Goal: Complete application form

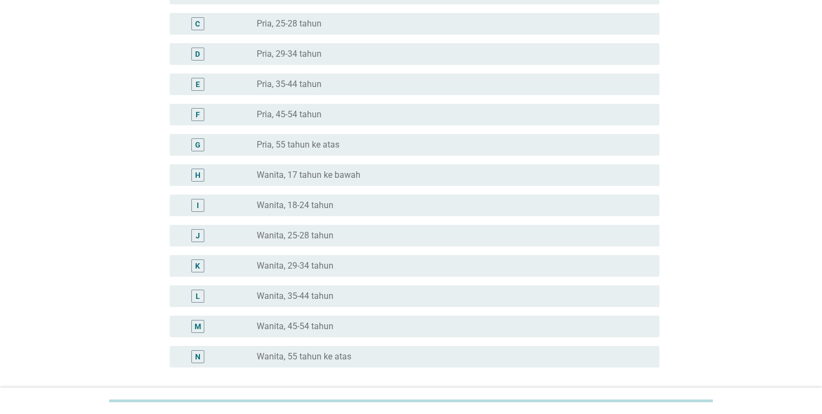
scroll to position [146, 0]
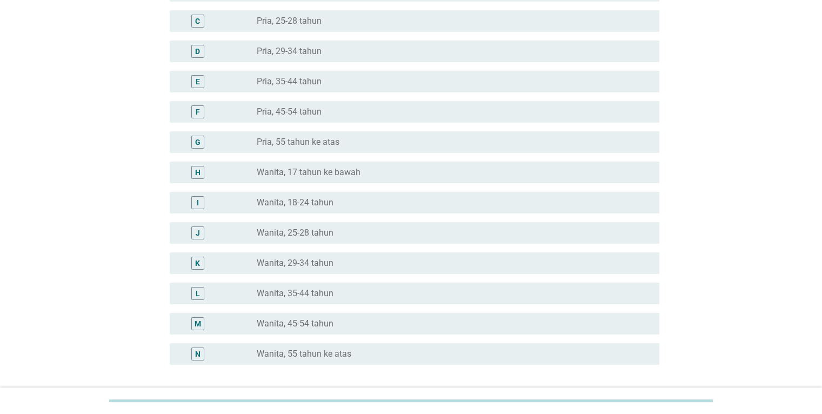
click at [431, 261] on div "radio_button_unchecked Wanita, 29-34 tahun" at bounding box center [449, 263] width 385 height 11
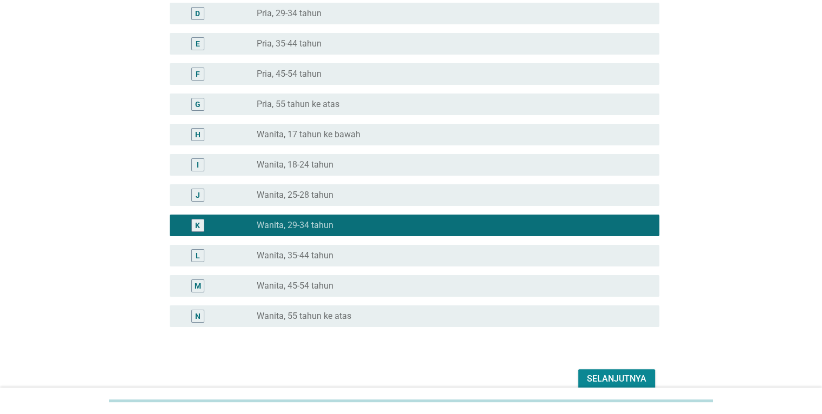
scroll to position [236, 0]
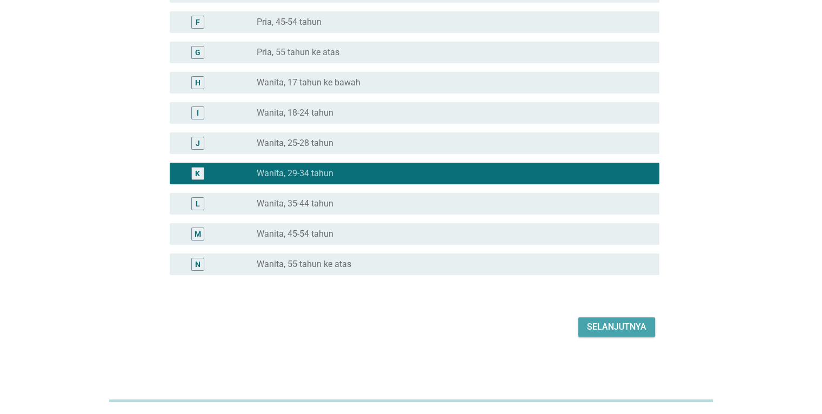
click at [644, 329] on div "Selanjutnya" at bounding box center [616, 327] width 59 height 13
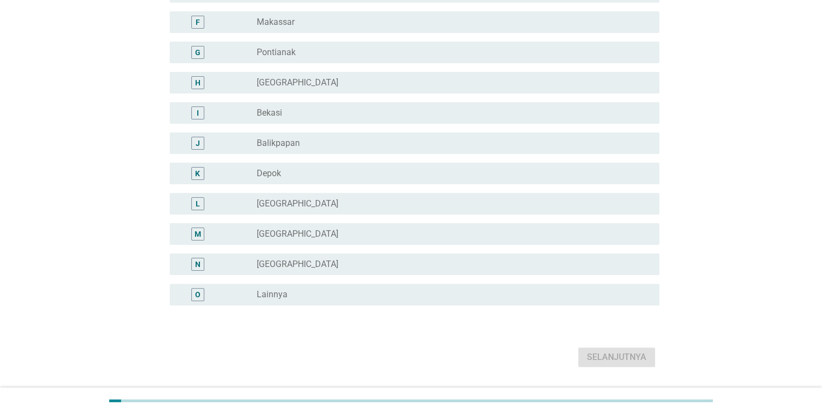
scroll to position [0, 0]
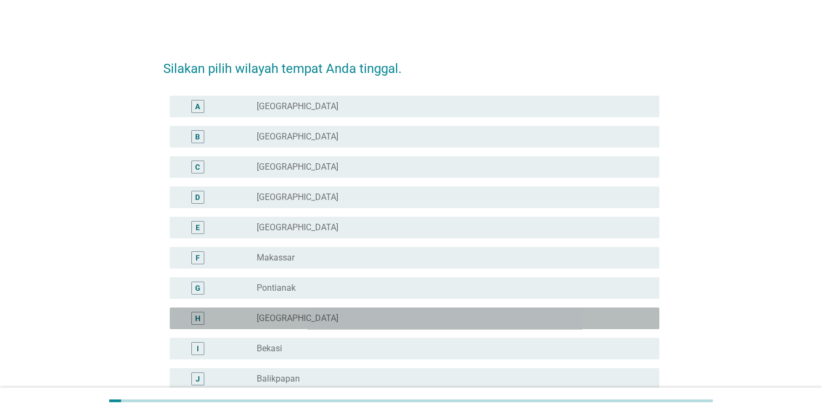
click at [644, 330] on div "H radio_button_unchecked [GEOGRAPHIC_DATA]" at bounding box center [411, 318] width 496 height 30
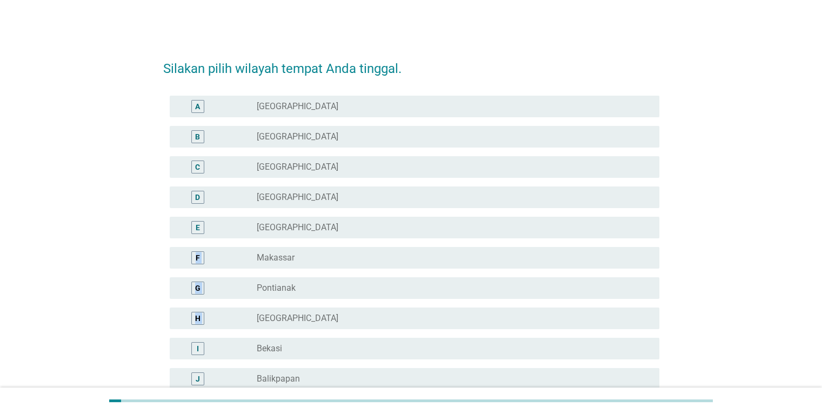
drag, startPoint x: 826, startPoint y: 256, endPoint x: 814, endPoint y: 278, distance: 24.9
click at [820, 311] on div "Silakan pilih wilayah tempat Anda tinggal. A radio_button_unchecked DKI Jakarta…" at bounding box center [411, 327] width 822 height 654
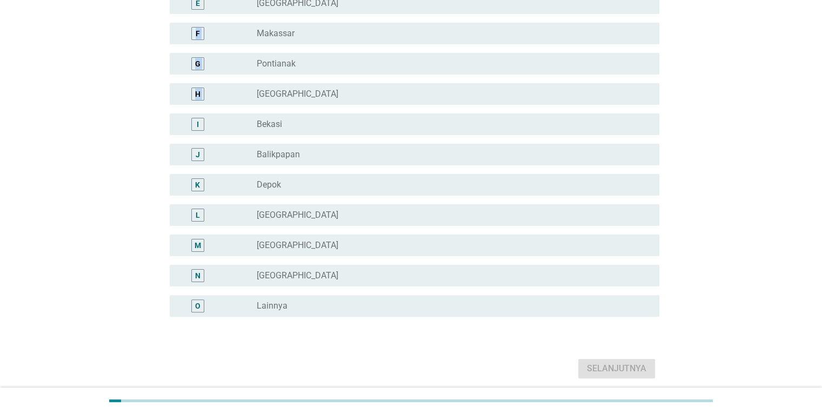
scroll to position [222, 0]
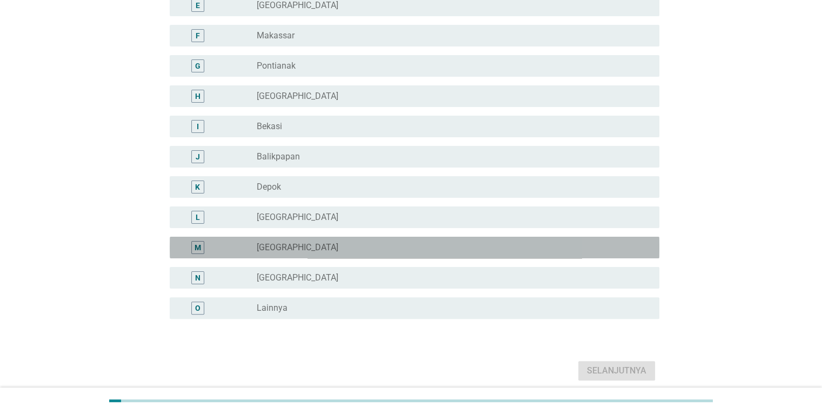
click at [512, 256] on div "M radio_button_unchecked [GEOGRAPHIC_DATA]" at bounding box center [415, 248] width 490 height 22
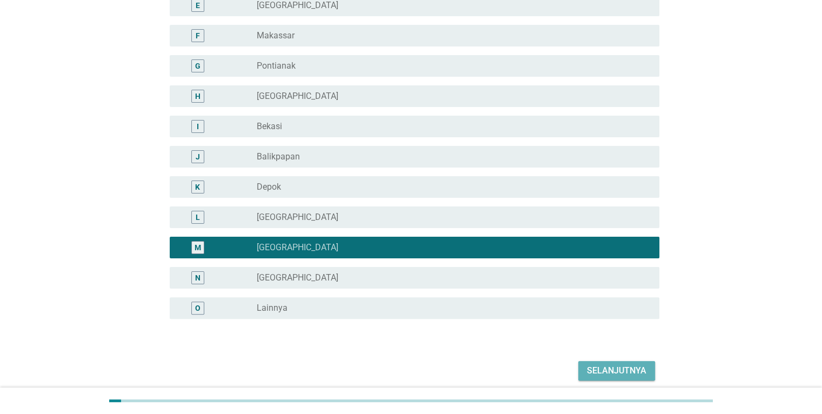
drag, startPoint x: 626, startPoint y: 367, endPoint x: 606, endPoint y: 334, distance: 38.6
click at [626, 361] on button "Selanjutnya" at bounding box center [616, 370] width 77 height 19
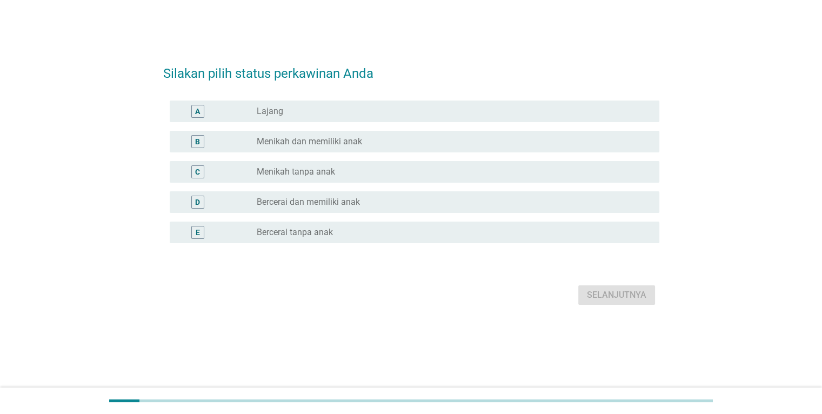
scroll to position [0, 0]
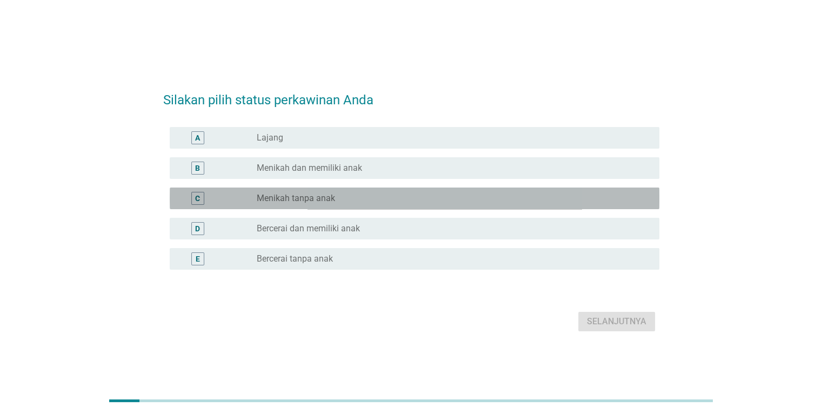
click at [516, 203] on div "radio_button_unchecked Menikah tanpa anak" at bounding box center [449, 198] width 385 height 11
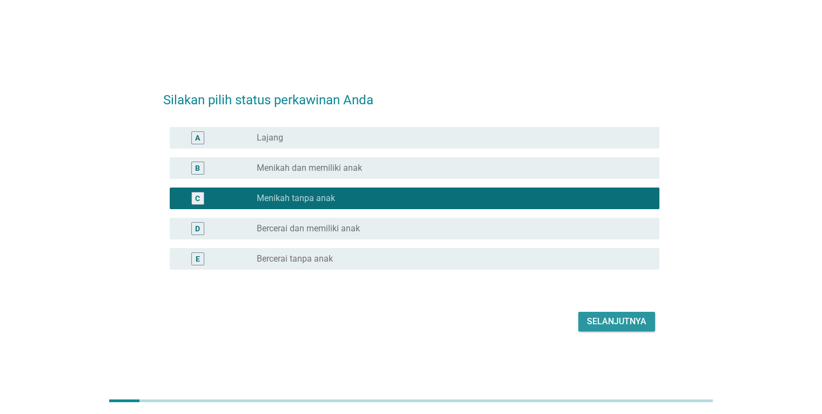
click at [629, 327] on button "Selanjutnya" at bounding box center [616, 321] width 77 height 19
